Goal: Task Accomplishment & Management: Manage account settings

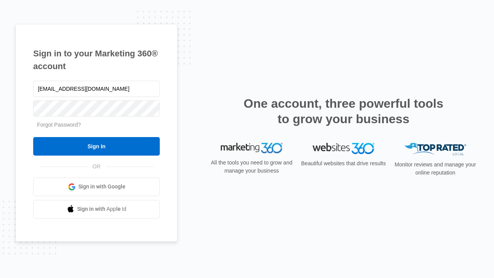
type input "[EMAIL_ADDRESS][DOMAIN_NAME]"
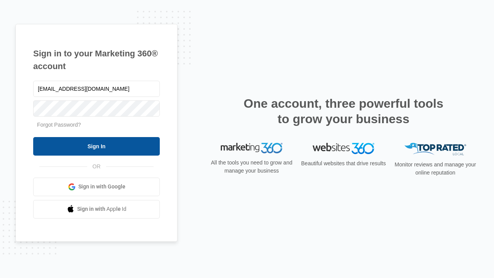
click at [96, 146] on input "Sign In" at bounding box center [96, 146] width 127 height 19
